Goal: Subscribe to service/newsletter

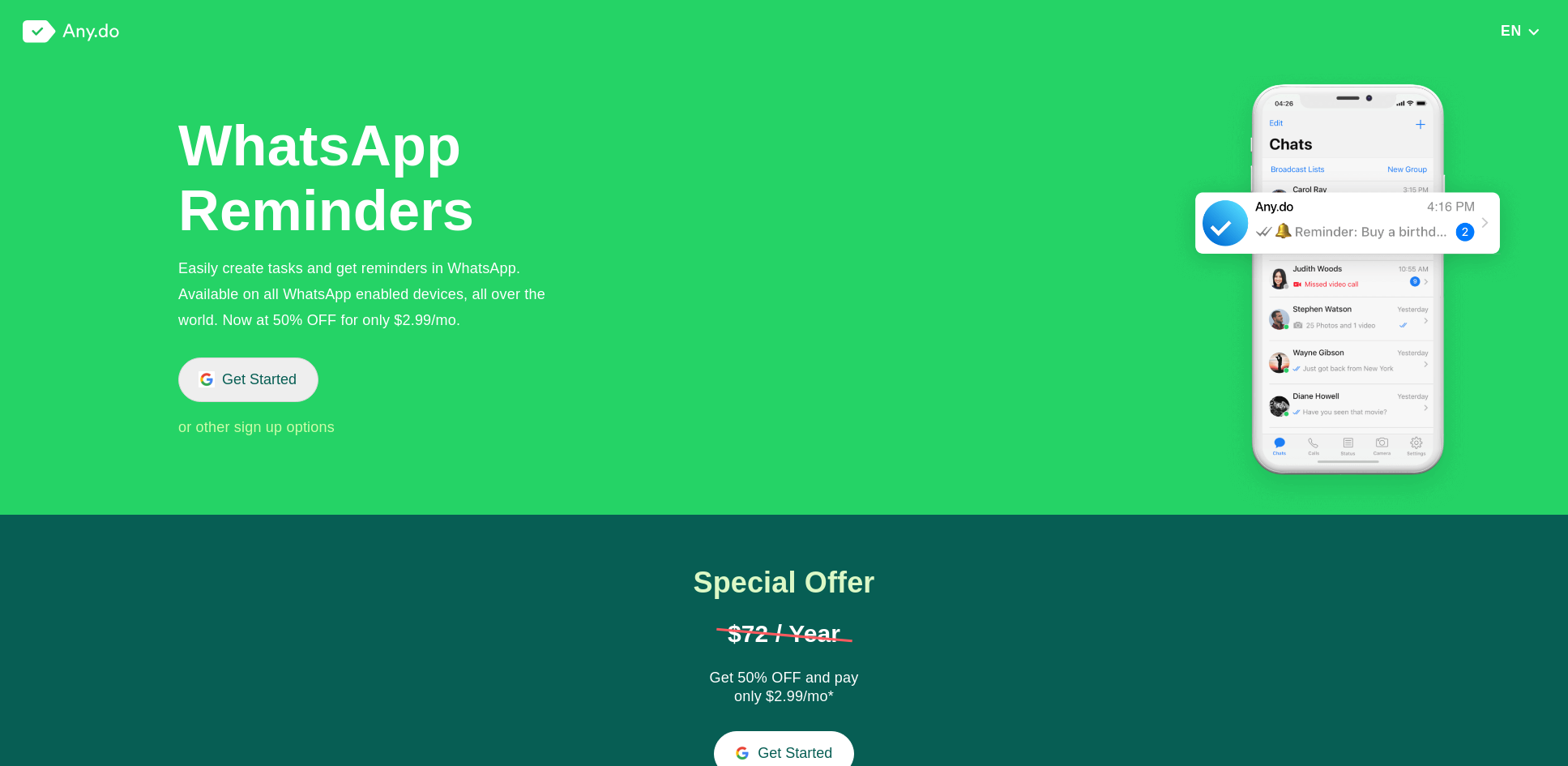
click at [251, 383] on button "Get Started" at bounding box center [248, 379] width 140 height 44
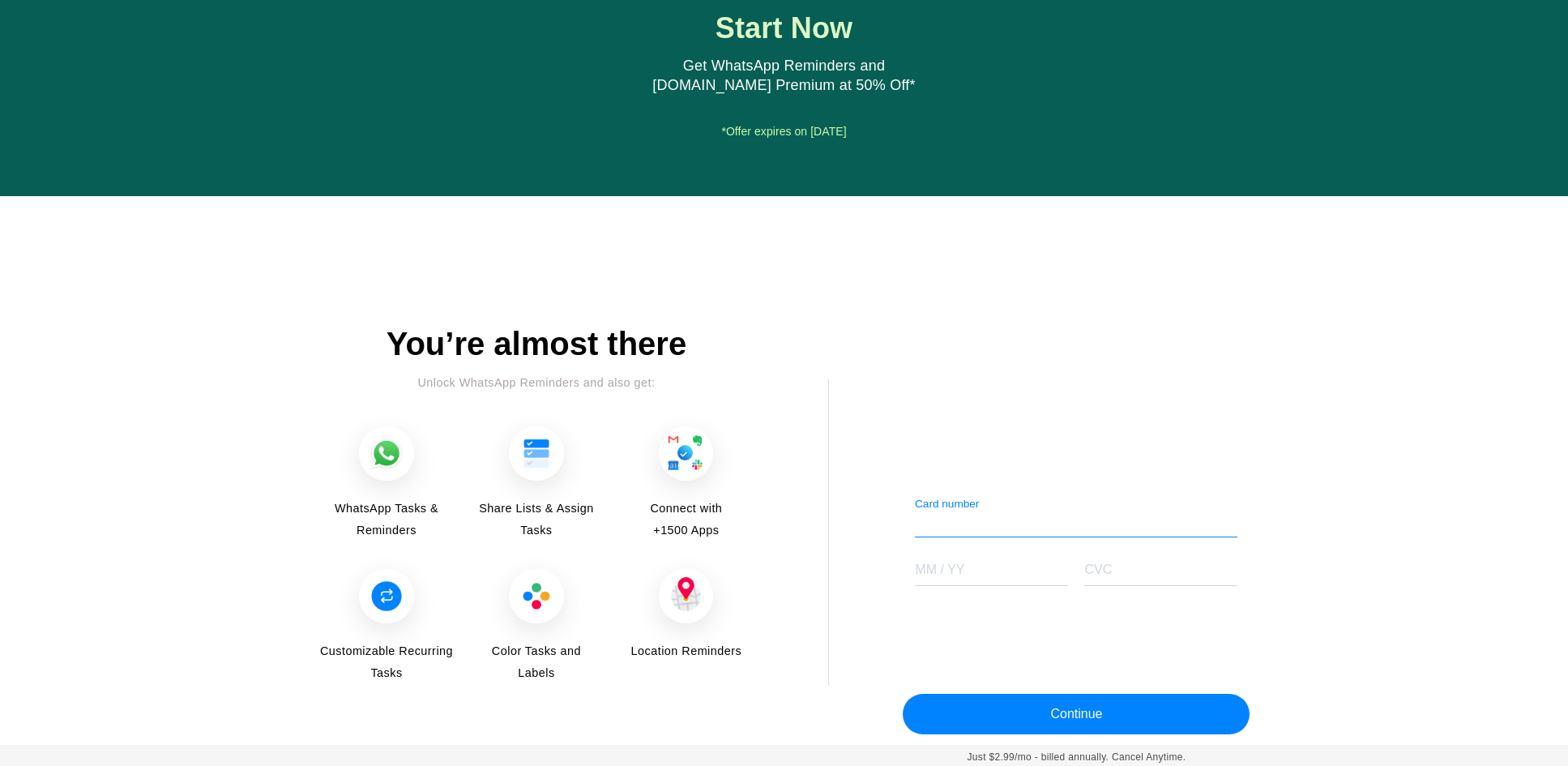
scroll to position [1820, 0]
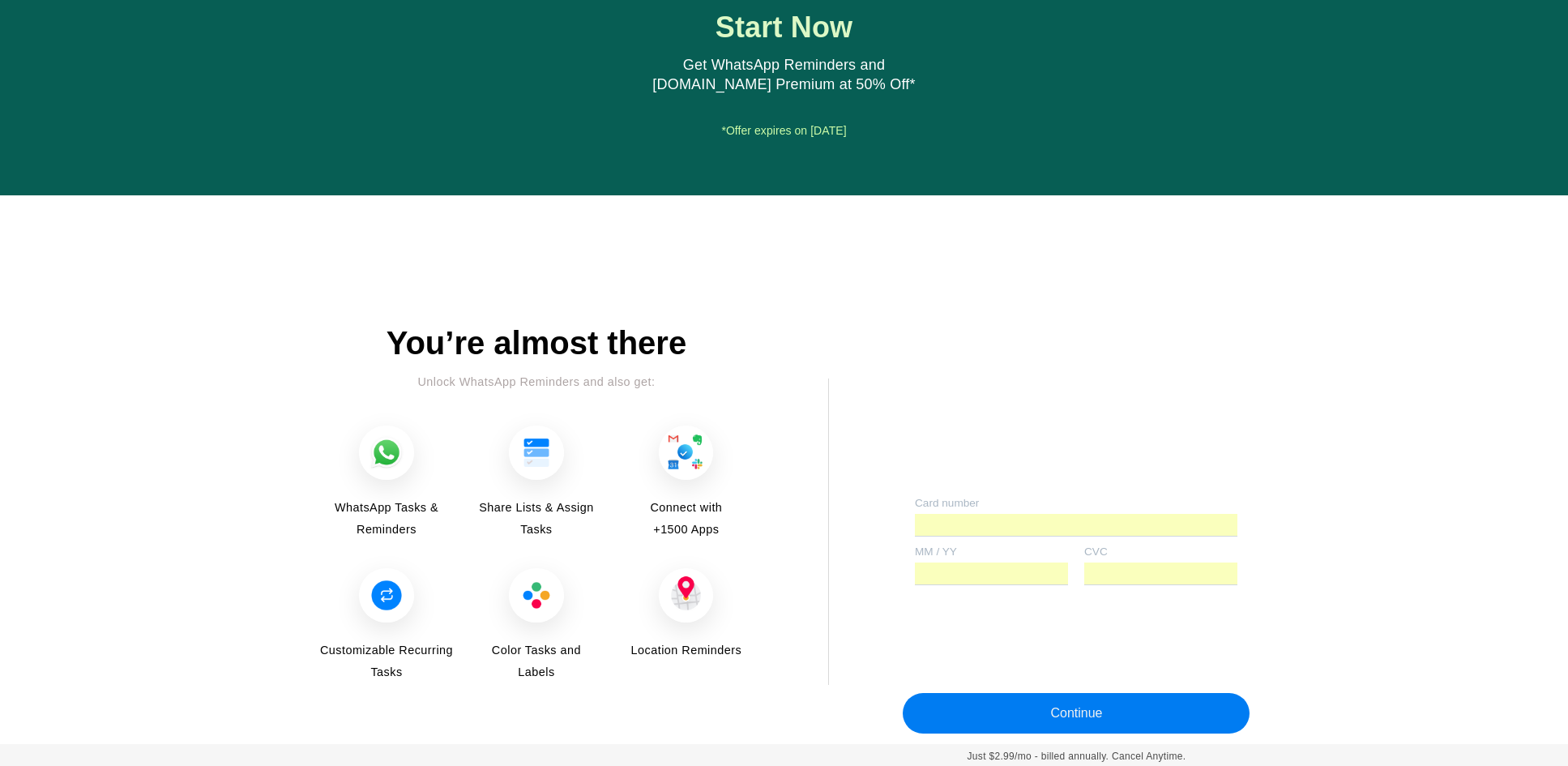
click at [1029, 713] on button "Continue" at bounding box center [1076, 713] width 347 height 41
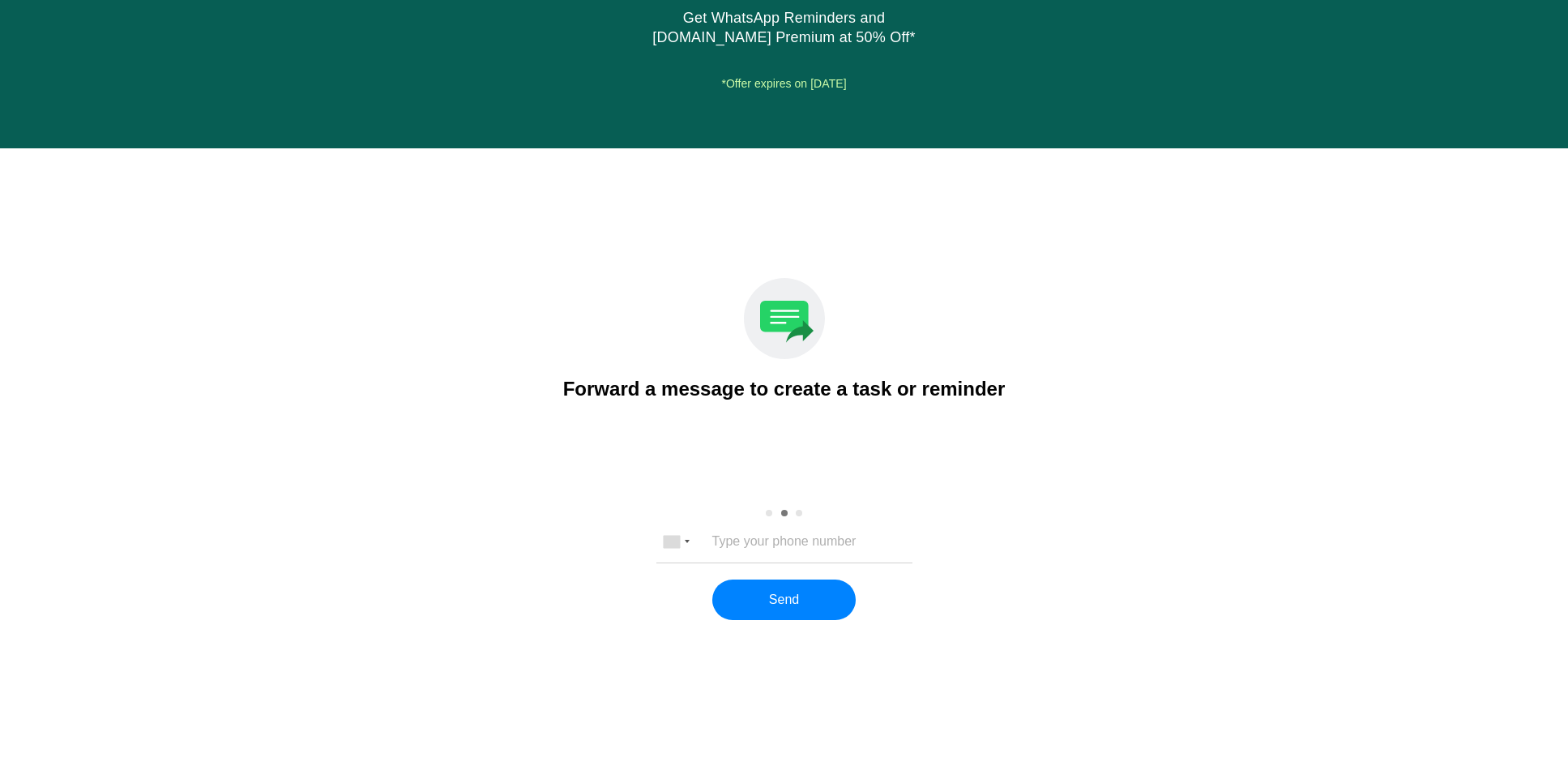
scroll to position [1883, 0]
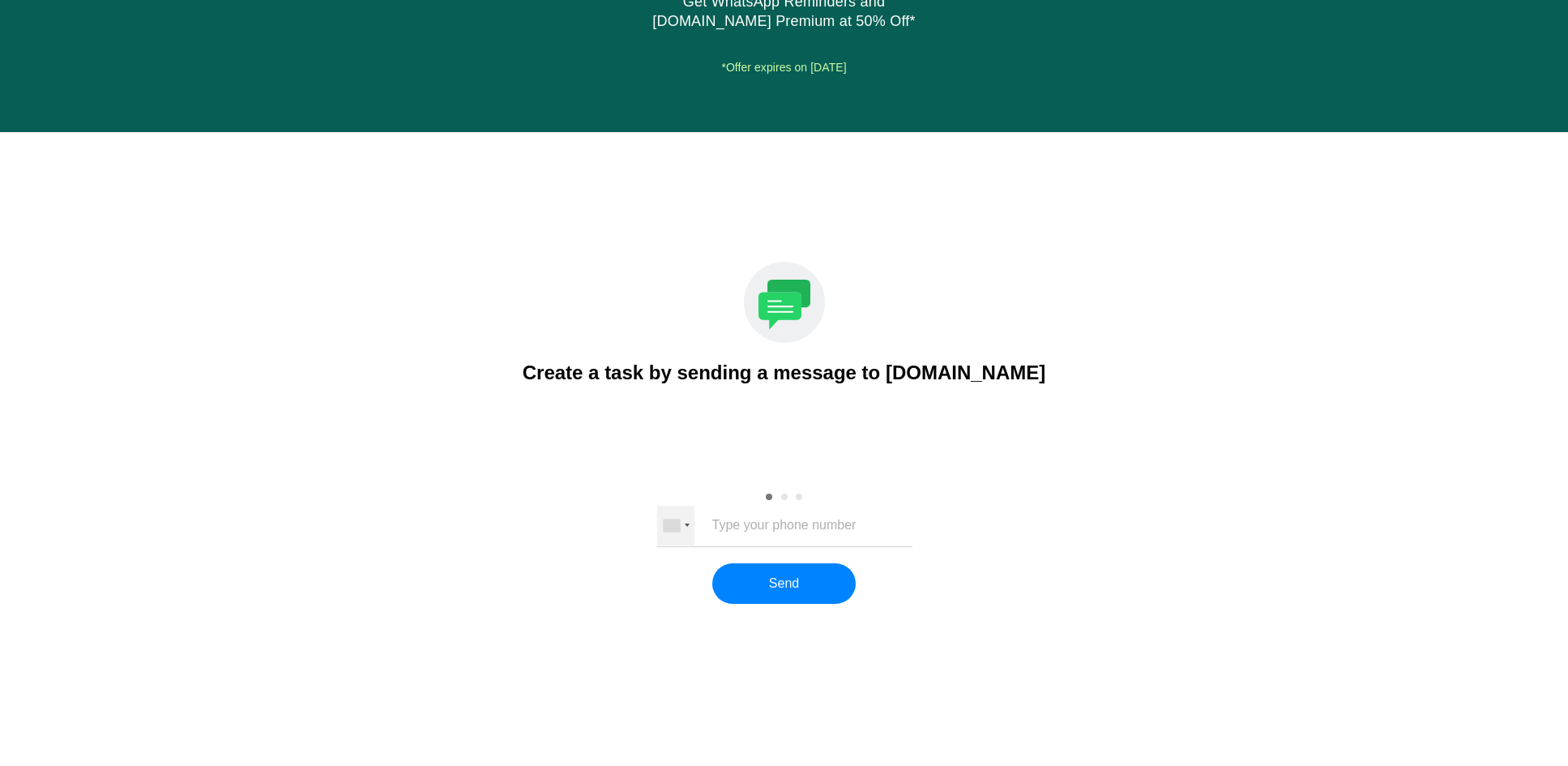
click at [681, 525] on div at bounding box center [676, 525] width 38 height 39
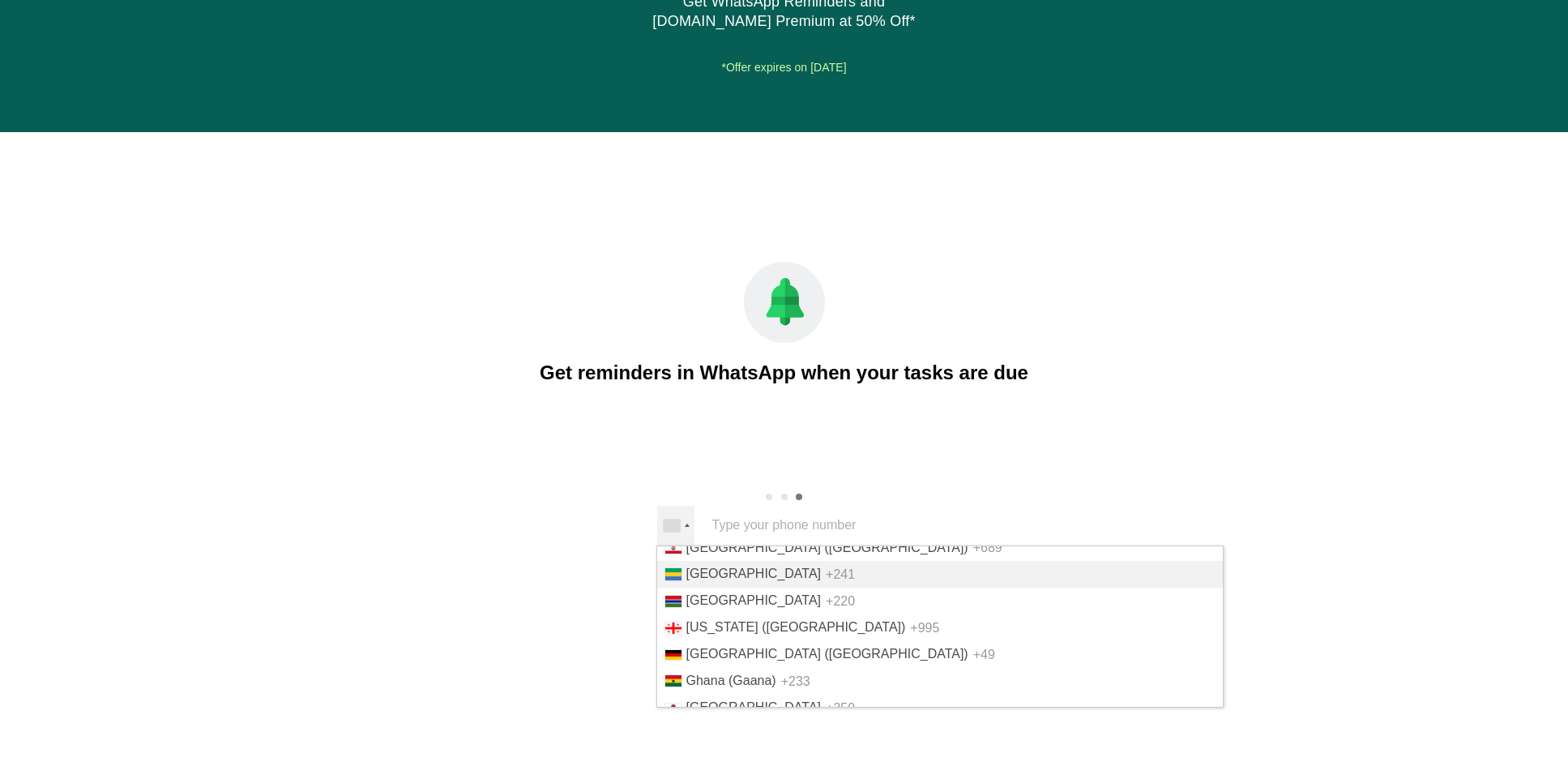
scroll to position [2291, 0]
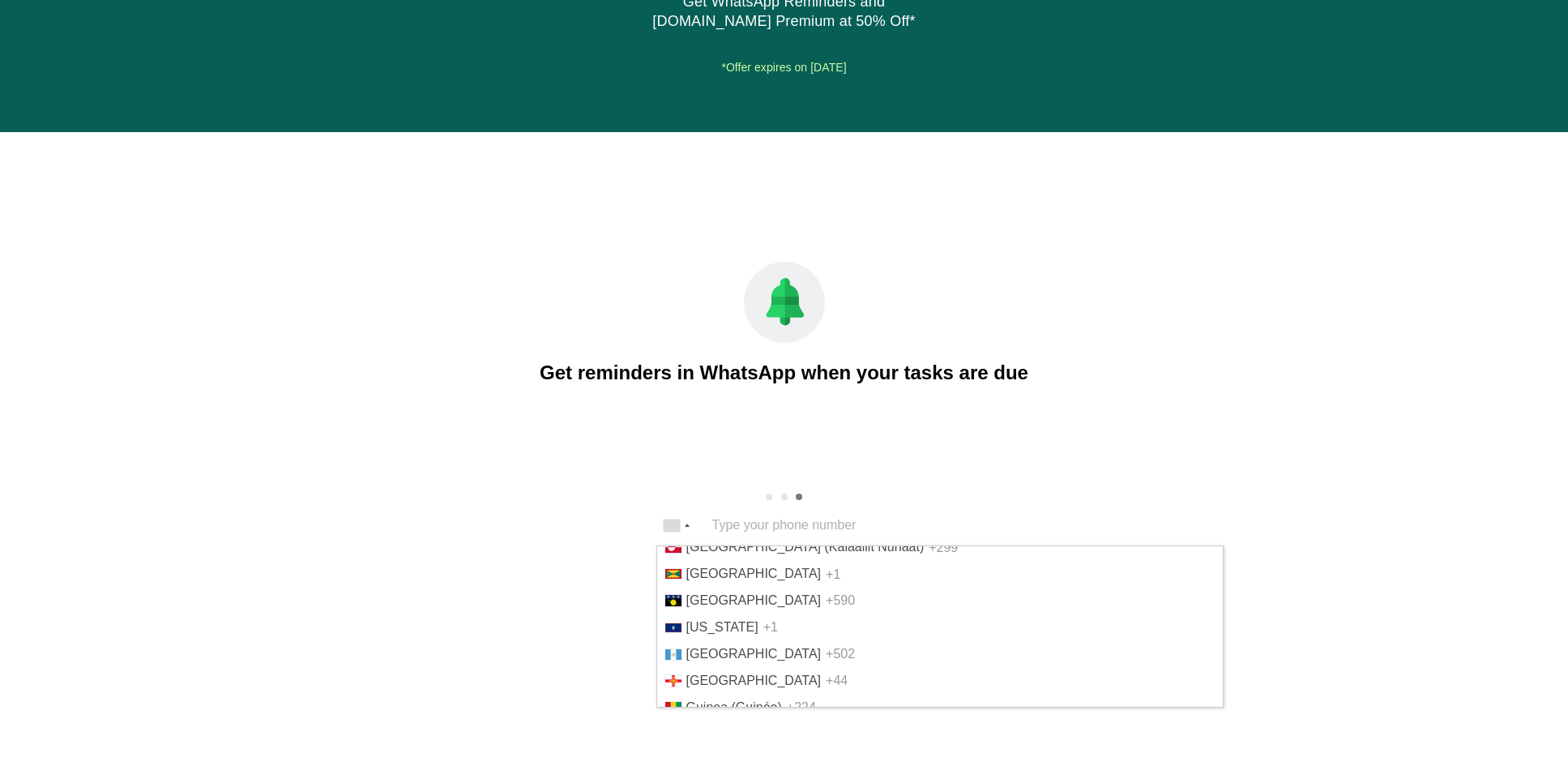
click at [756, 527] on span "Greece (Ελλάδα)" at bounding box center [828, 519] width 282 height 14
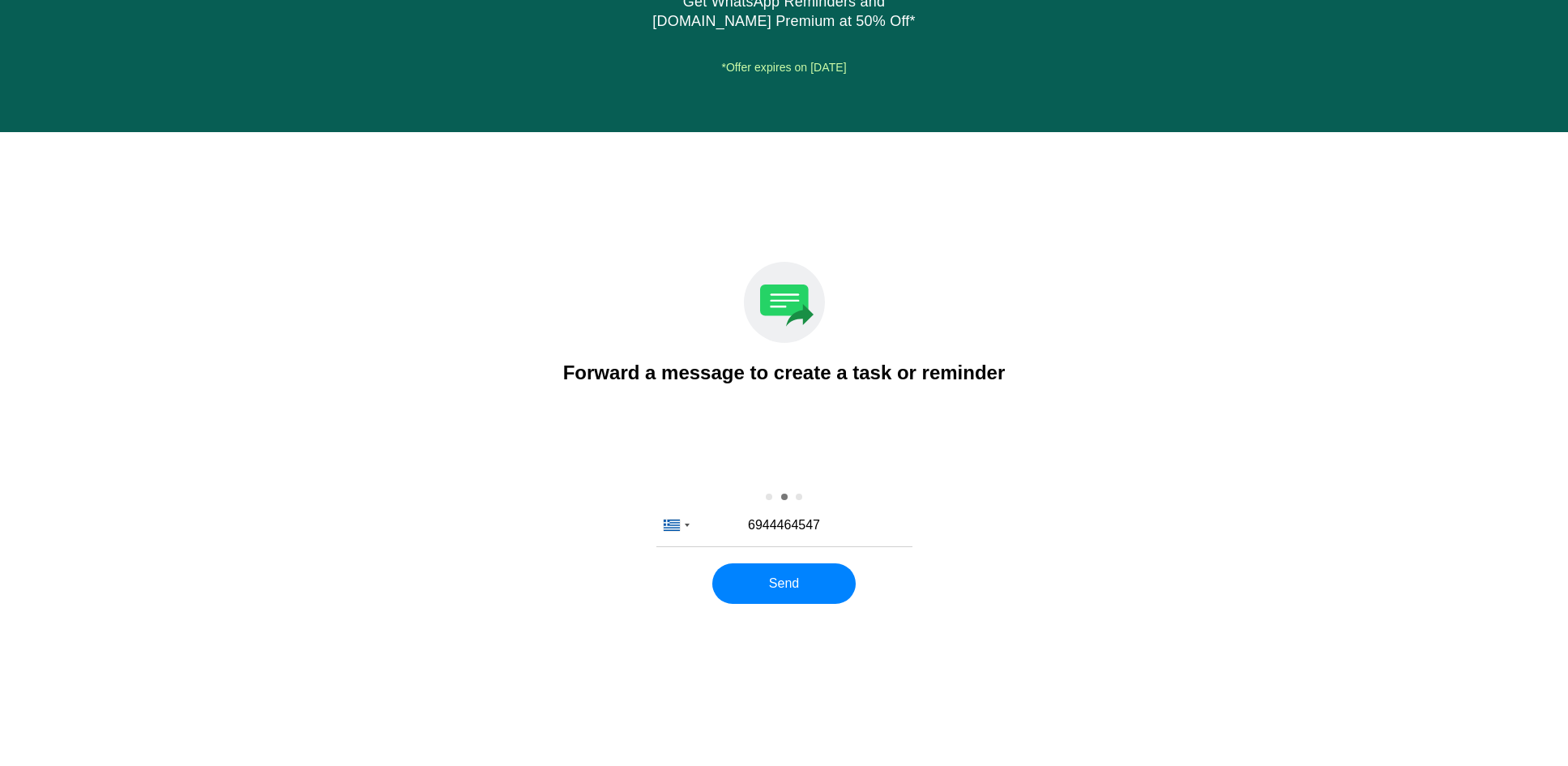
type input "6944464547"
click at [781, 583] on button "Send" at bounding box center [784, 583] width 143 height 41
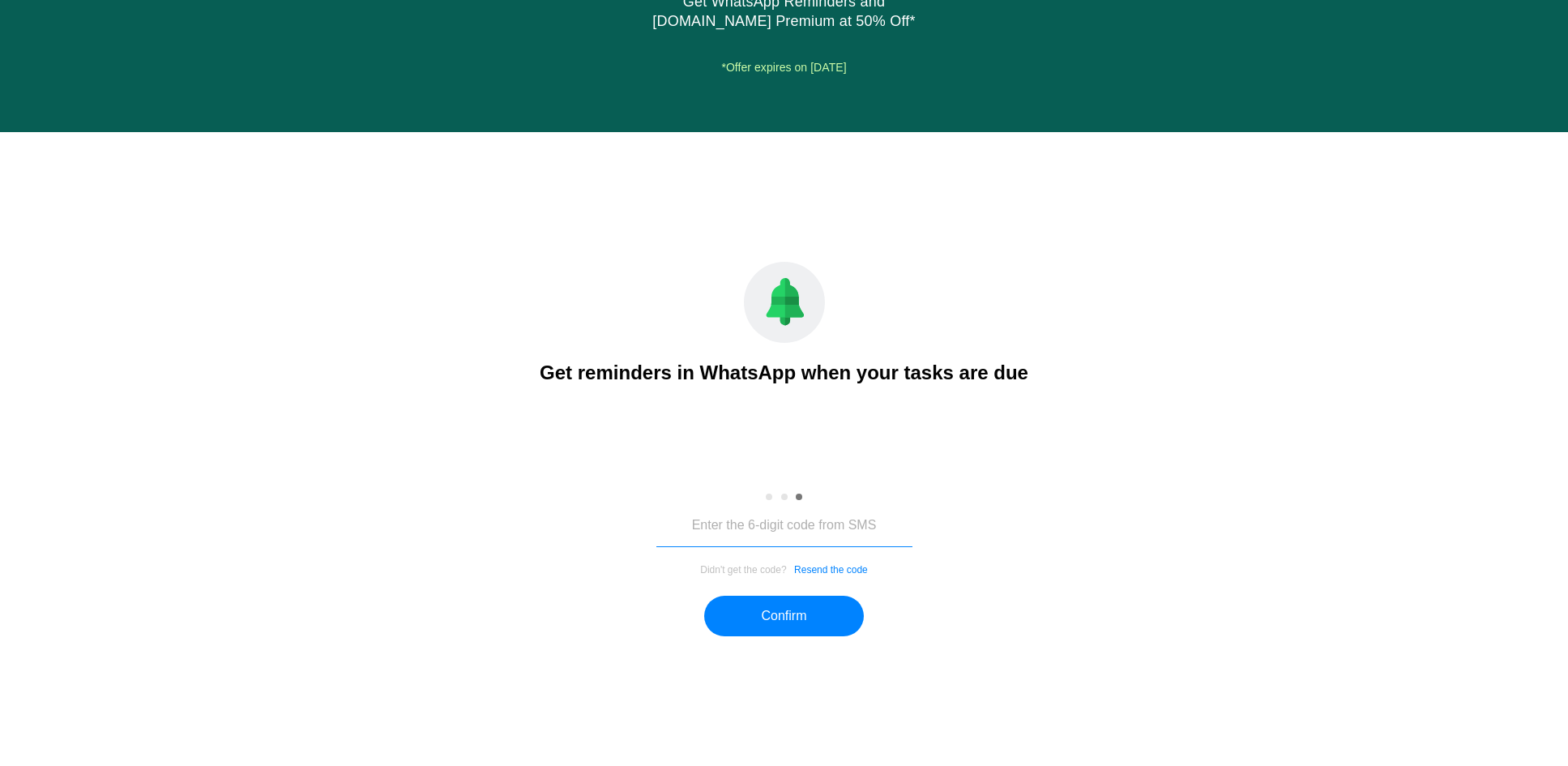
click at [874, 532] on input "tel" at bounding box center [784, 526] width 256 height 42
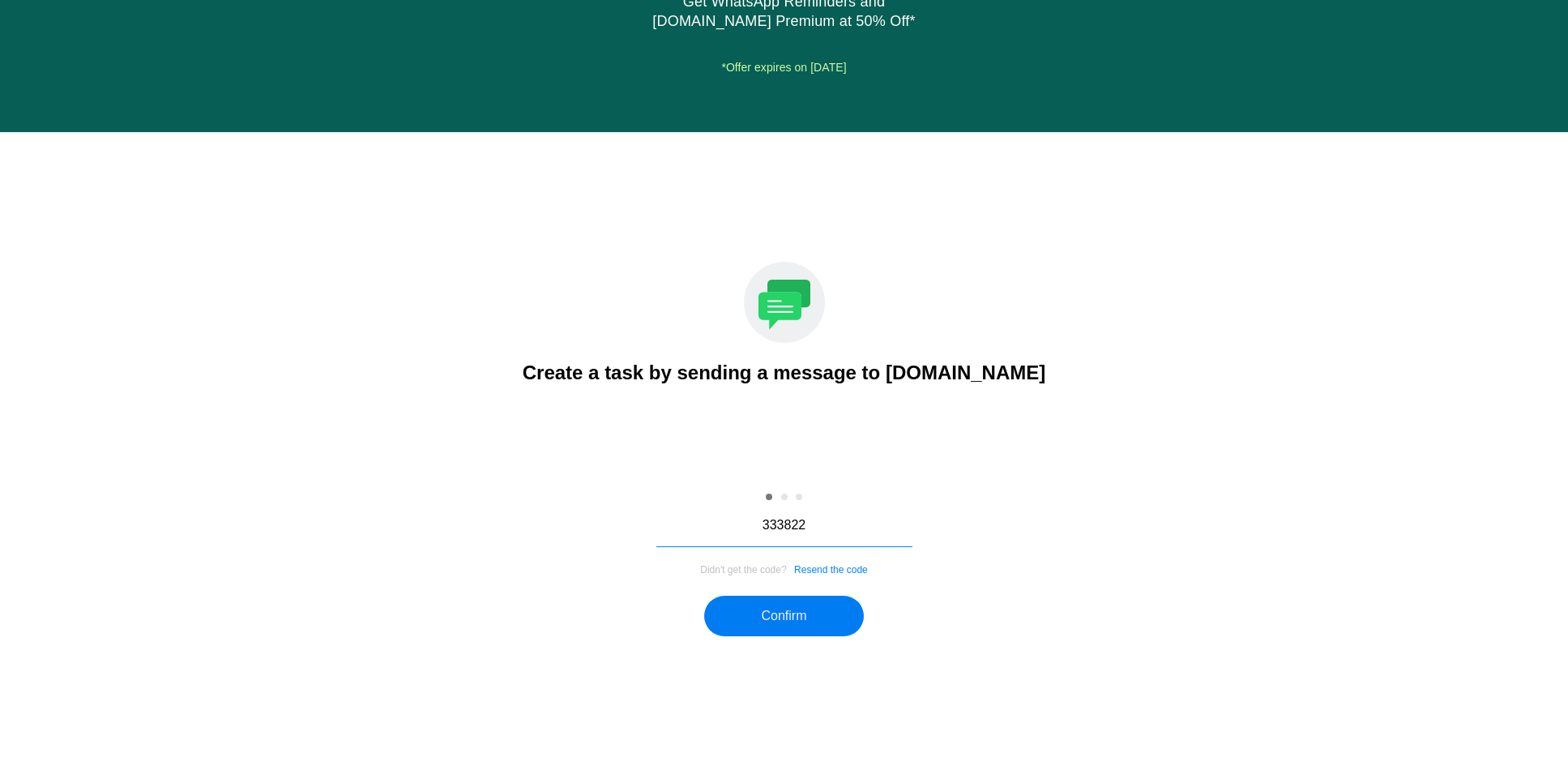
type input "333822"
click at [822, 619] on button "Confirm" at bounding box center [784, 616] width 159 height 41
